Goal: Contribute content: Add original content to the website for others to see

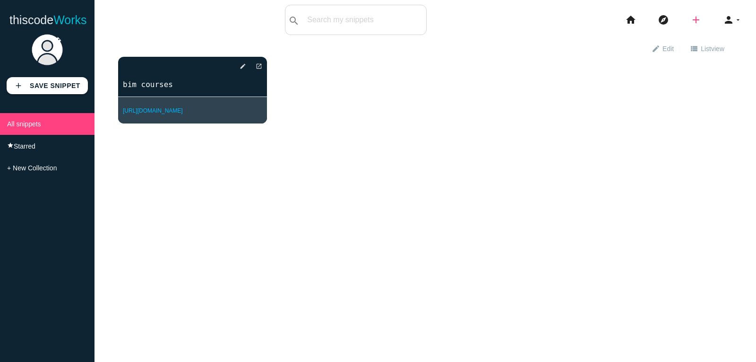
click at [691, 20] on icon "add" at bounding box center [696, 20] width 11 height 30
click at [711, 14] on link "code Snippet" at bounding box center [717, 17] width 66 height 24
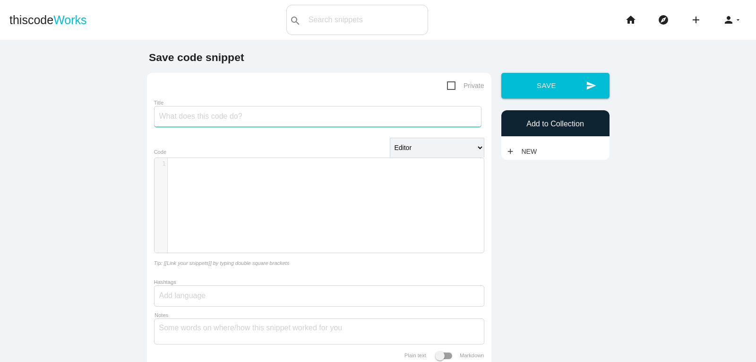
click at [239, 125] on input "Title" at bounding box center [318, 116] width 328 height 21
paste input "difference between coaching and mentoring"
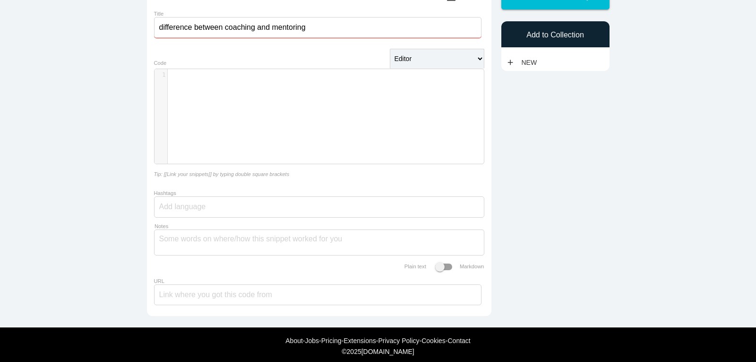
scroll to position [106, 0]
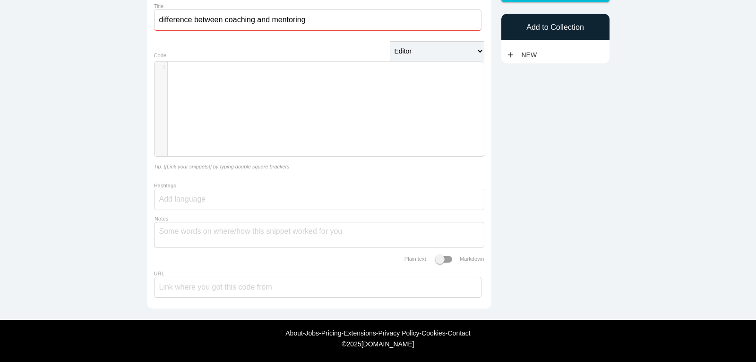
type input "difference between coaching and mentoring"
click at [213, 191] on div at bounding box center [319, 199] width 330 height 21
paste input "difference between coaching and mentoring"
type input "#difference between coaching and mentoring"
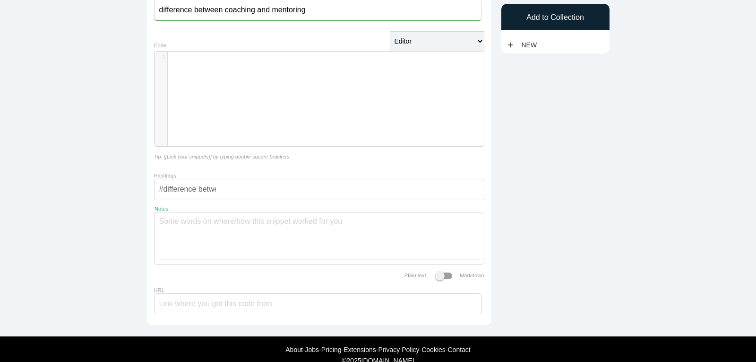
click at [323, 226] on textarea "Notes" at bounding box center [319, 235] width 320 height 46
paste textarea "College grads of this program frequently become well-known mentors, leaders, an…"
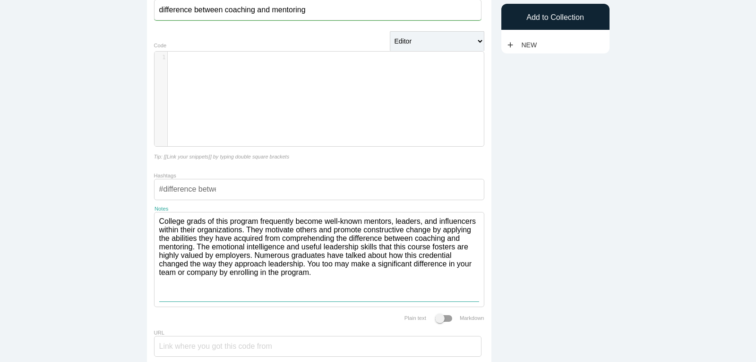
scroll to position [175, 0]
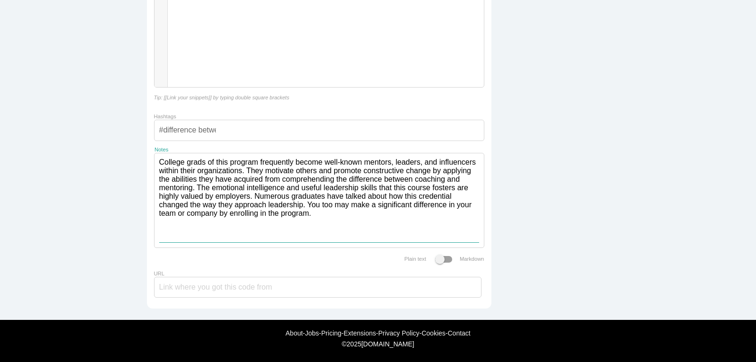
type textarea "College grads of this program frequently become well-known mentors, leaders, an…"
click at [189, 286] on input "URL" at bounding box center [318, 287] width 328 height 21
paste input "[URL][DOMAIN_NAME]"
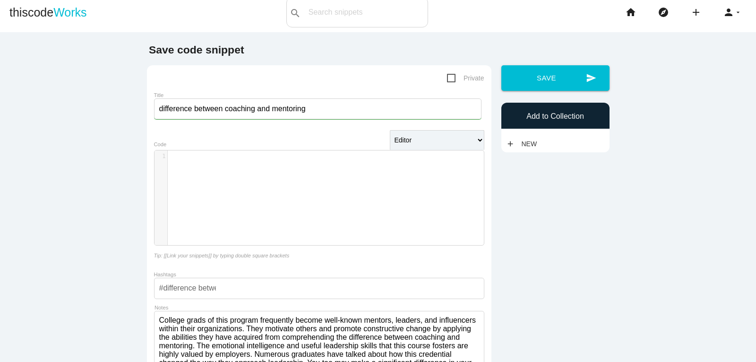
scroll to position [0, 0]
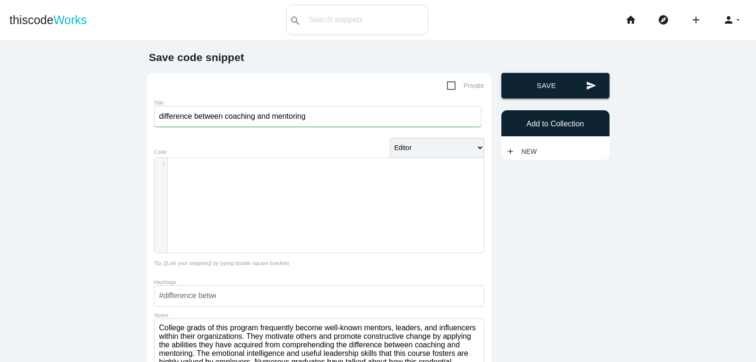
type input "[URL][DOMAIN_NAME]"
click at [590, 88] on icon "send" at bounding box center [591, 86] width 10 height 26
click at [431, 149] on select "Editor HTML Editor Javascript Editor PHP Editor Python Editor" at bounding box center [437, 148] width 95 height 20
select select "php"
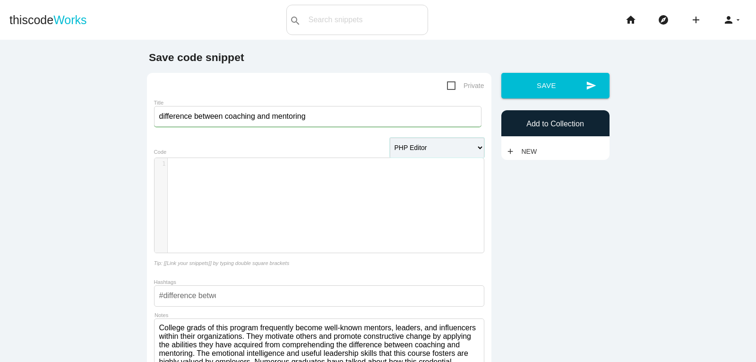
click at [390, 139] on select "Editor HTML Editor Javascript Editor PHP Editor Python Editor" at bounding box center [437, 148] width 95 height 20
click at [274, 197] on div "​ x 1 ​" at bounding box center [327, 212] width 344 height 109
click at [459, 149] on select "Editor HTML Editor Javascript Editor PHP Editor Python Editor" at bounding box center [437, 148] width 95 height 20
click at [574, 131] on div "Add to Collection" at bounding box center [556, 123] width 108 height 26
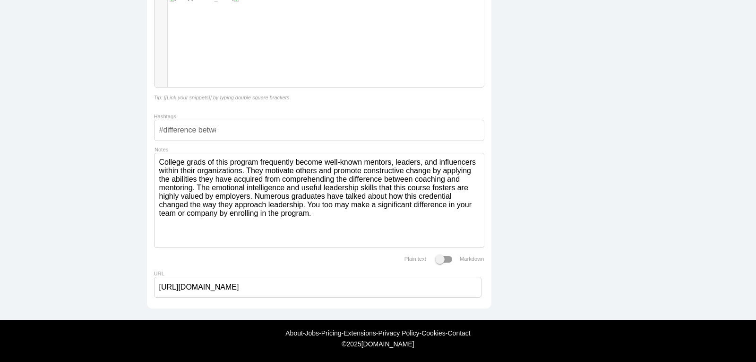
scroll to position [0, 0]
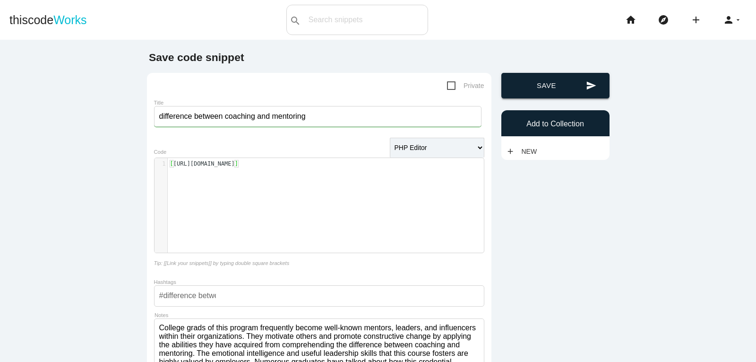
click at [538, 93] on button "send Save" at bounding box center [556, 86] width 108 height 26
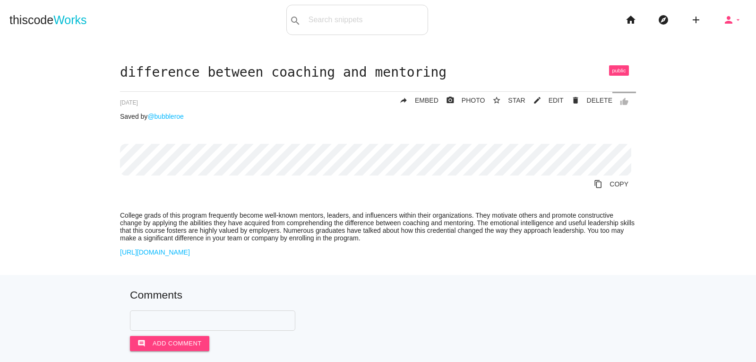
click at [735, 19] on icon "arrow_drop_down" at bounding box center [739, 20] width 8 height 30
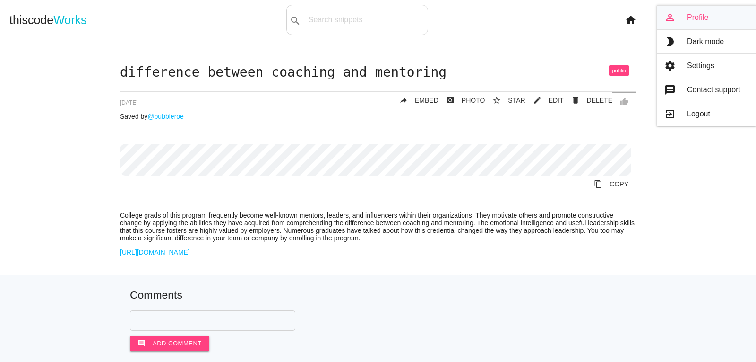
click at [694, 21] on link "person_outline Profile" at bounding box center [706, 18] width 99 height 24
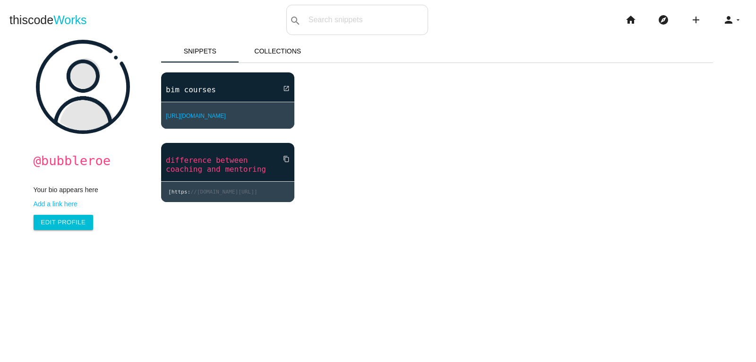
click at [205, 174] on link "difference between coaching and mentoring" at bounding box center [227, 165] width 133 height 20
